Goal: Task Accomplishment & Management: Manage account settings

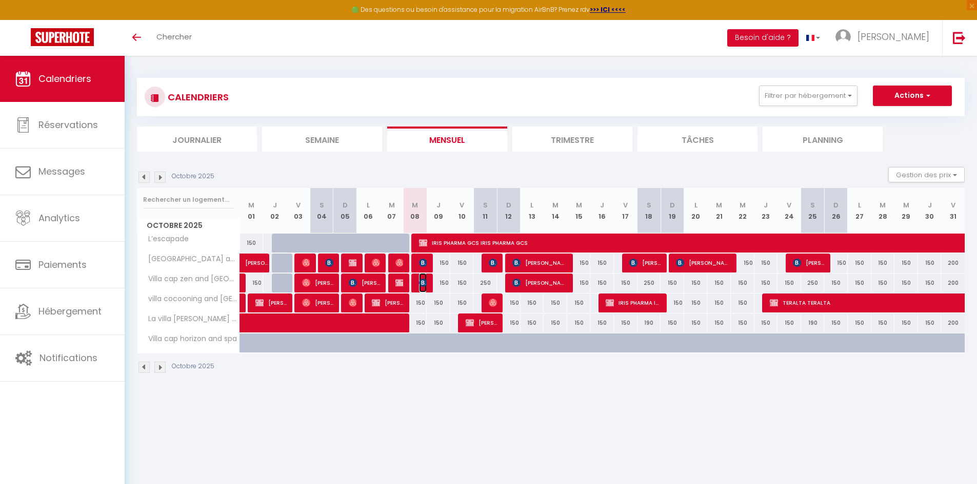
click at [421, 286] on img at bounding box center [423, 283] width 8 height 8
select select "OK"
select select "KO"
select select "0"
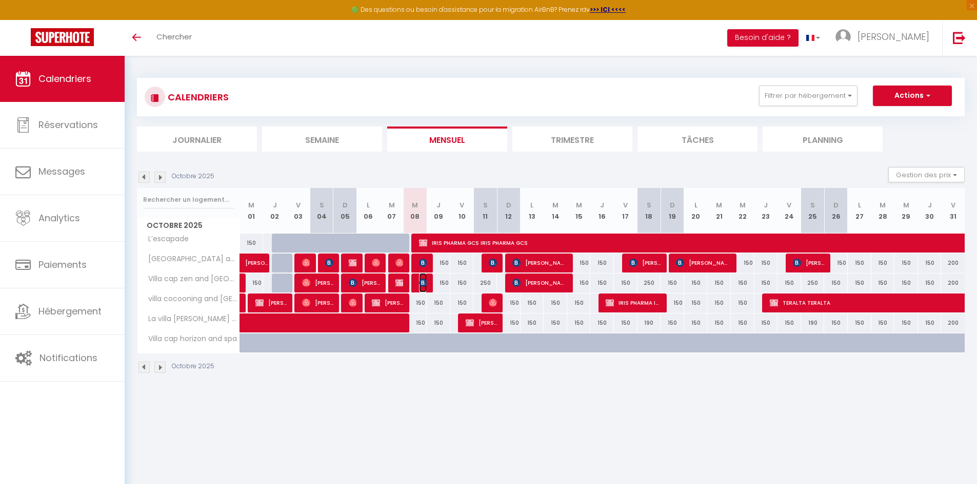
select select "1"
select select
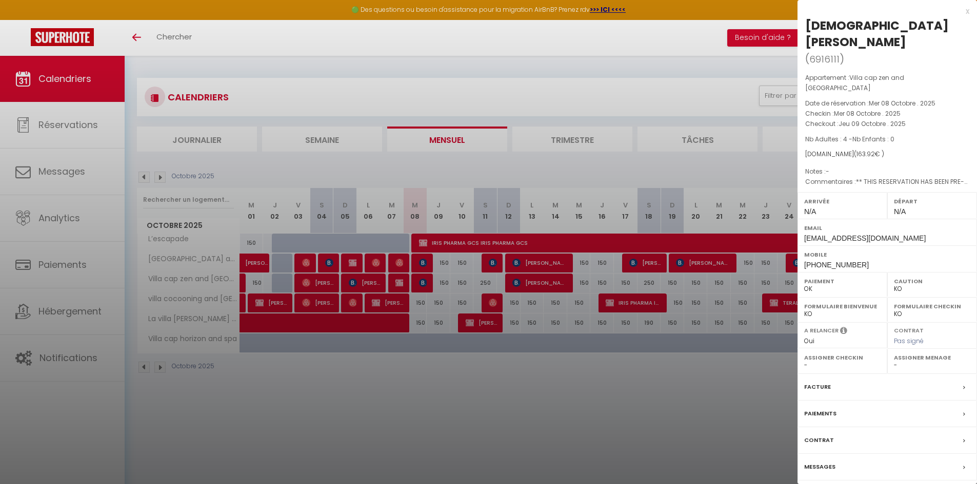
click at [963, 12] on div "x" at bounding box center [883, 11] width 172 height 12
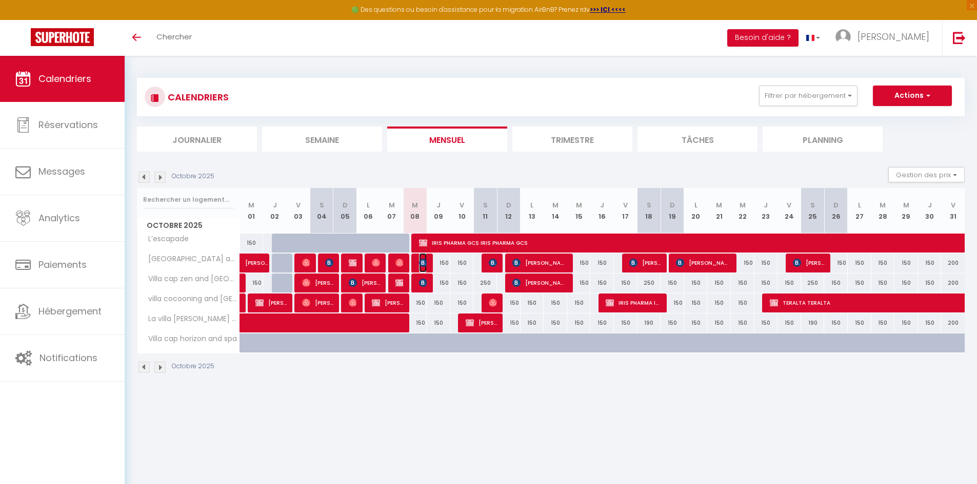
click at [421, 266] on img at bounding box center [423, 263] width 8 height 8
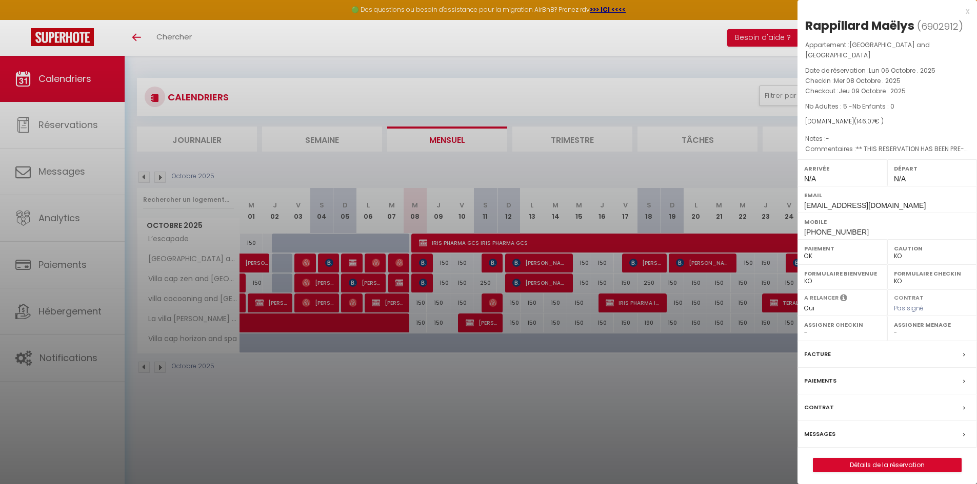
click at [965, 13] on div "x" at bounding box center [883, 11] width 172 height 12
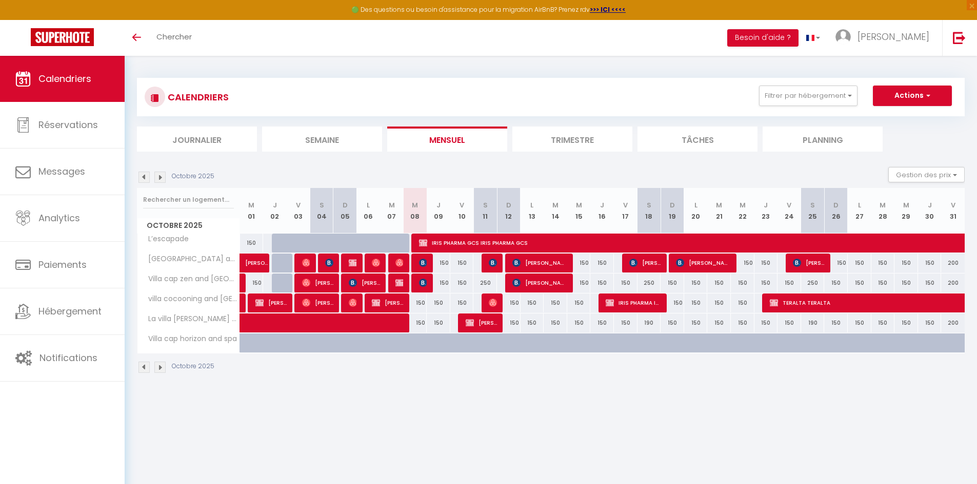
click at [428, 278] on div "150" at bounding box center [439, 283] width 24 height 19
type input "150"
type input "Jeu 09 Octobre 2025"
type input "Ven 10 Octobre 2025"
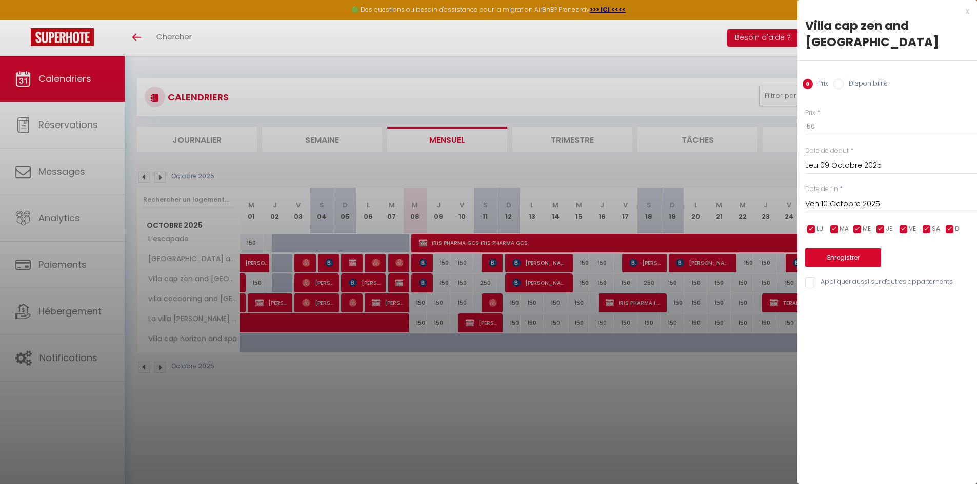
click at [967, 8] on div "x" at bounding box center [883, 11] width 172 height 12
select select
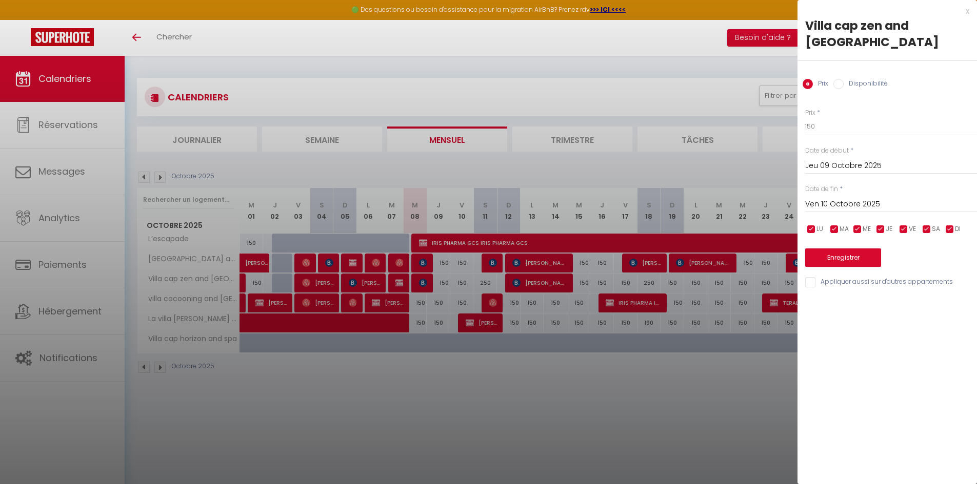
select select
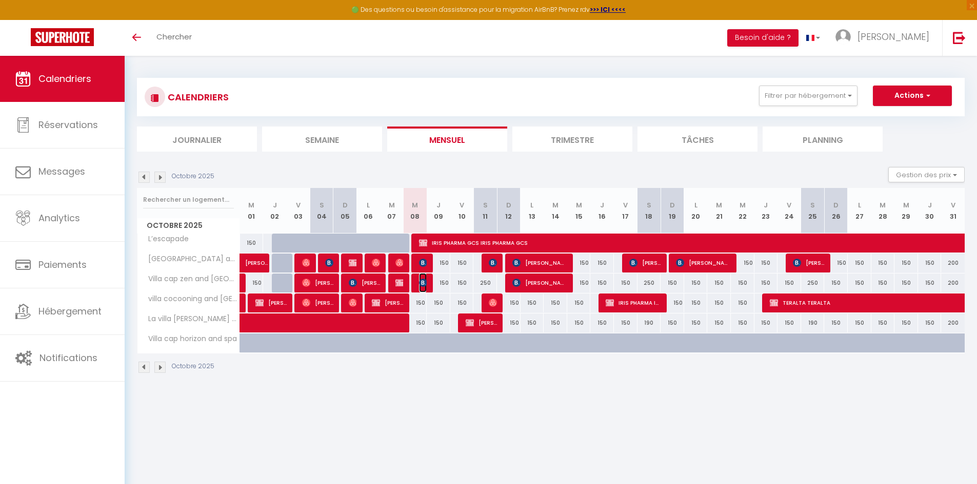
click at [420, 285] on img at bounding box center [423, 283] width 8 height 8
select select "OK"
select select "KO"
select select "0"
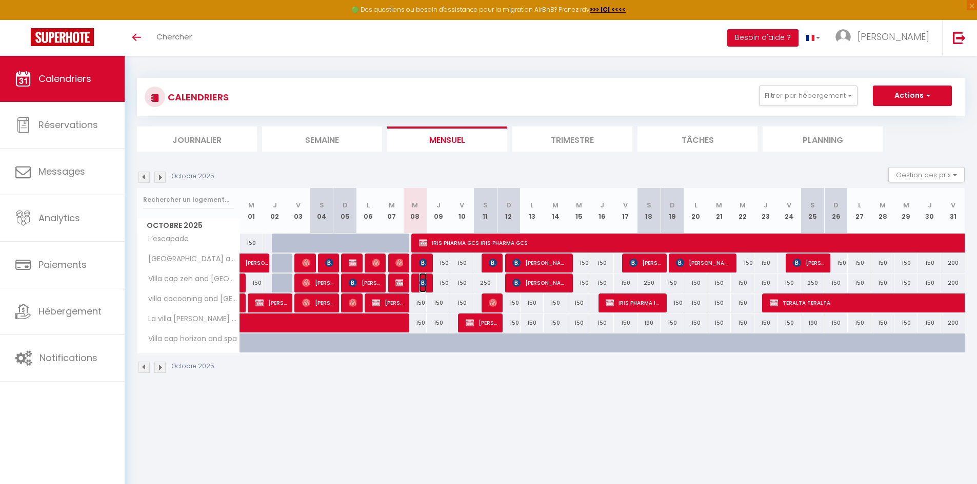
select select "1"
select select
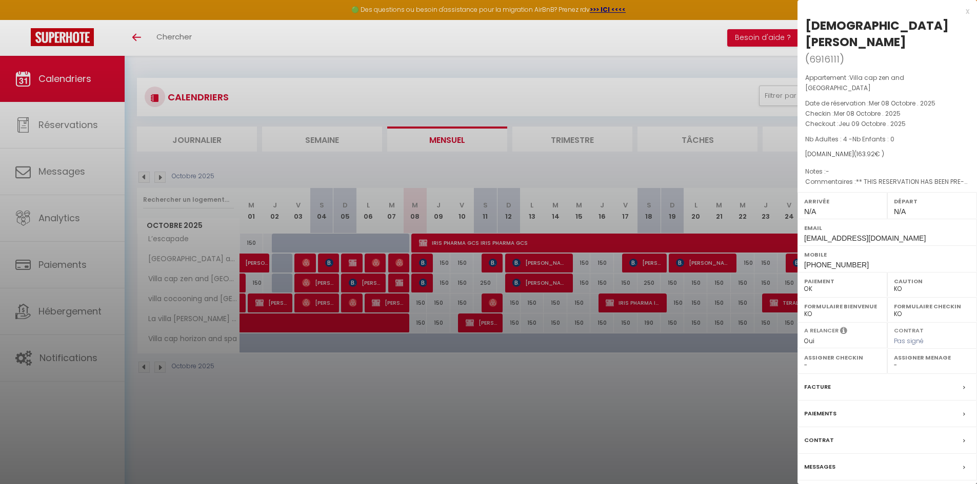
click at [867, 401] on div "Paiements" at bounding box center [886, 414] width 179 height 27
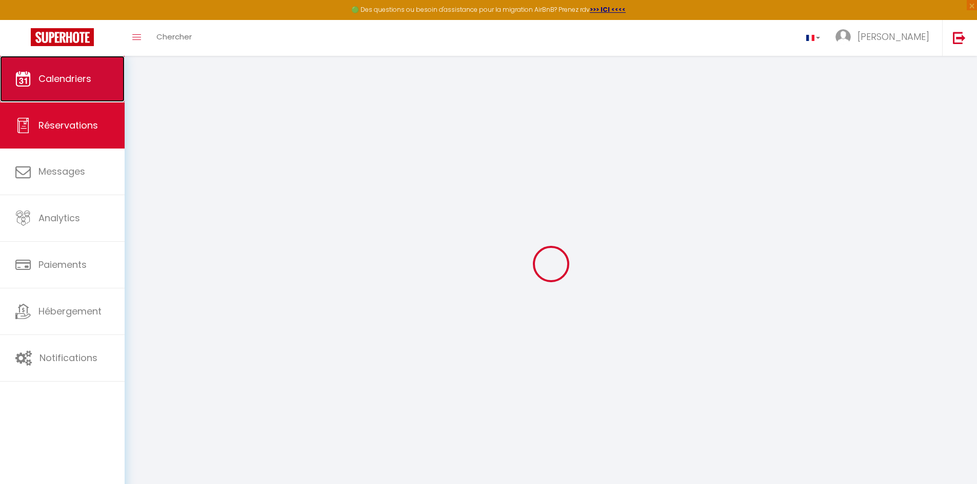
click at [37, 83] on link "Calendriers" at bounding box center [62, 79] width 125 height 46
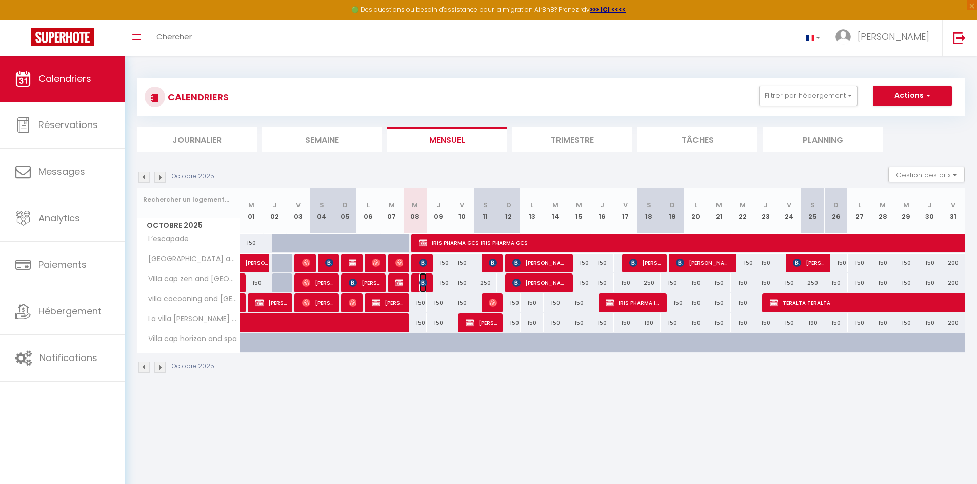
click at [426, 279] on img at bounding box center [423, 283] width 8 height 8
select select "OK"
select select "KO"
select select "0"
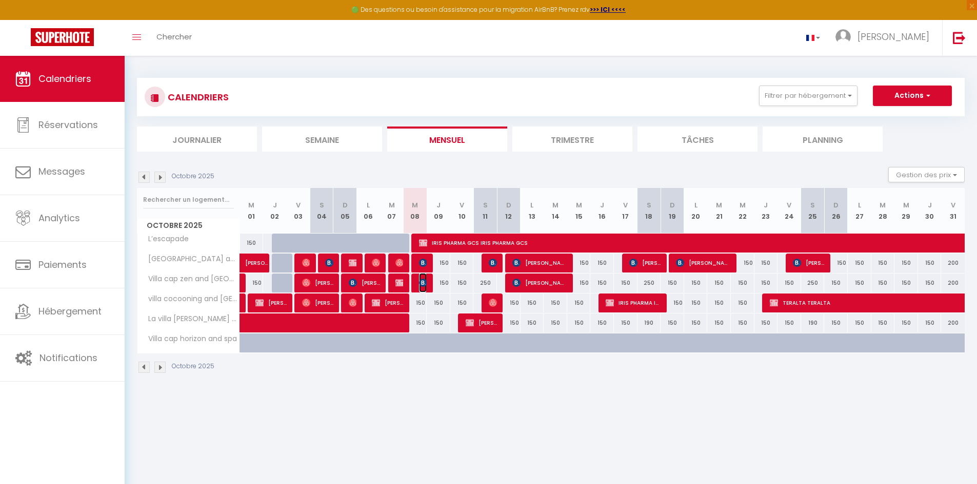
select select "1"
select select
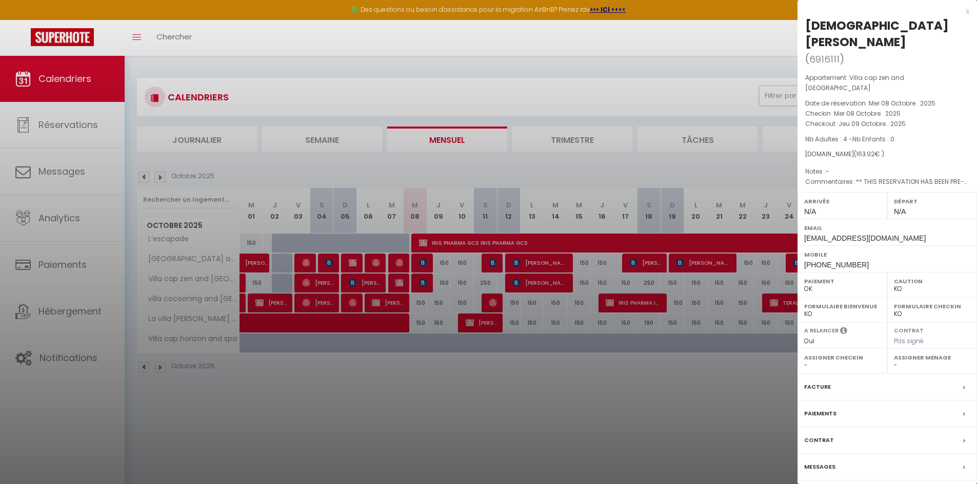
drag, startPoint x: 807, startPoint y: 26, endPoint x: 907, endPoint y: 20, distance: 100.1
click at [907, 20] on div "[DEMOGRAPHIC_DATA][PERSON_NAME]" at bounding box center [887, 33] width 164 height 33
copy div "[DEMOGRAPHIC_DATA][PERSON_NAME]"
